Goal: Task Accomplishment & Management: Manage account settings

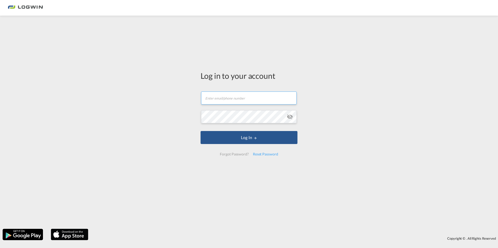
click at [231, 97] on input "text" at bounding box center [249, 98] width 96 height 13
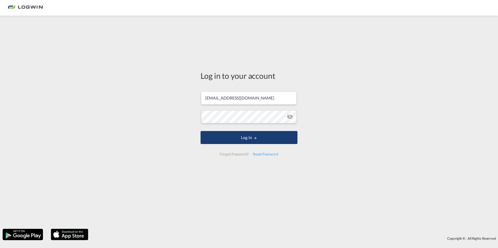
click at [252, 139] on button "Log In" at bounding box center [248, 137] width 97 height 13
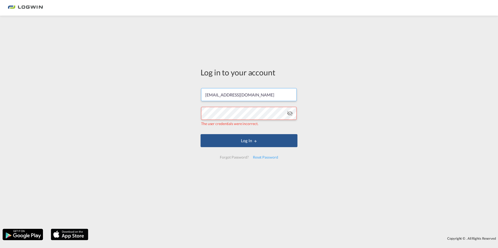
drag, startPoint x: 247, startPoint y: 91, endPoint x: 178, endPoint y: 98, distance: 68.6
click at [178, 98] on div "Log in to your account [EMAIL_ADDRESS][DOMAIN_NAME] The user credentials were i…" at bounding box center [249, 122] width 498 height 208
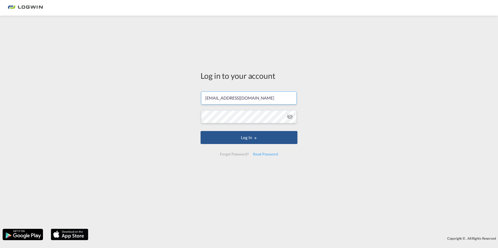
click at [210, 101] on input "[EMAIL_ADDRESS][DOMAIN_NAME]" at bounding box center [249, 98] width 96 height 13
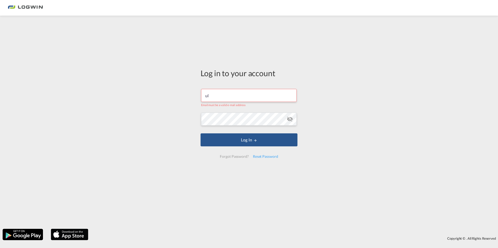
type input "u"
click at [290, 118] on md-icon "icon-eye-off" at bounding box center [290, 119] width 6 height 6
click at [247, 139] on button "Log In" at bounding box center [248, 140] width 97 height 13
click at [233, 94] on input "usobottka" at bounding box center [249, 95] width 96 height 13
drag, startPoint x: 227, startPoint y: 94, endPoint x: 145, endPoint y: 89, distance: 82.2
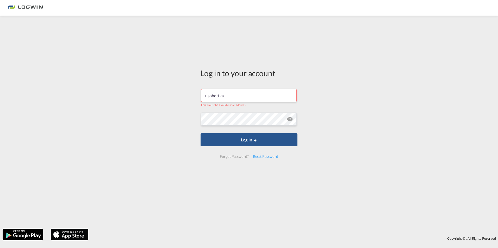
click at [145, 89] on div "Log in to your account usobottka Email must be a valid e-mail address Log In Fo…" at bounding box center [249, 122] width 498 height 208
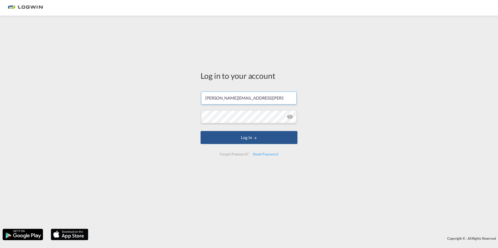
type input "[PERSON_NAME][EMAIL_ADDRESS][PERSON_NAME][DOMAIN_NAME]"
click at [244, 138] on button "Log In" at bounding box center [248, 137] width 97 height 13
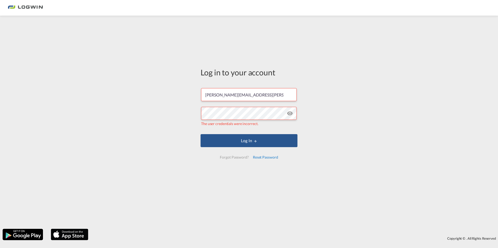
click at [264, 157] on div "Reset Password" at bounding box center [265, 157] width 29 height 9
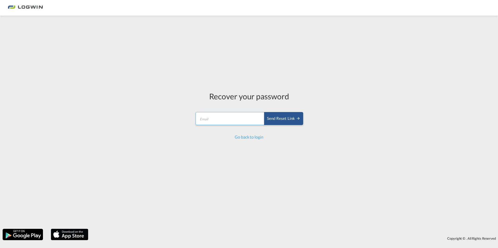
click at [207, 120] on input "email" at bounding box center [230, 118] width 69 height 13
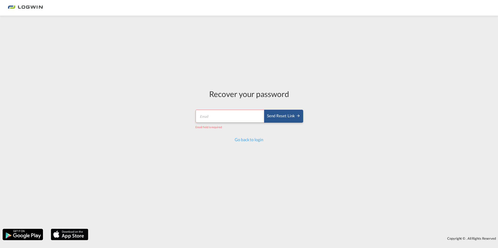
click at [209, 117] on input "email" at bounding box center [230, 116] width 69 height 13
type input "[PERSON_NAME][EMAIL_ADDRESS][PERSON_NAME][DOMAIN_NAME]"
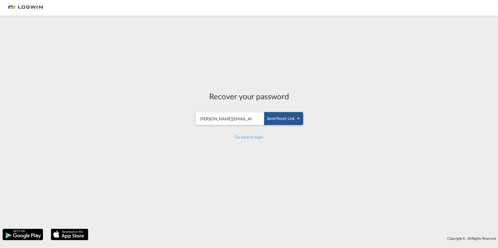
click at [352, 156] on div "Recover your password [PERSON_NAME][EMAIL_ADDRESS][PERSON_NAME][DOMAIN_NAME] Se…" at bounding box center [249, 122] width 498 height 208
click at [283, 119] on div "Send reset link" at bounding box center [283, 119] width 33 height 6
